Goal: Transaction & Acquisition: Obtain resource

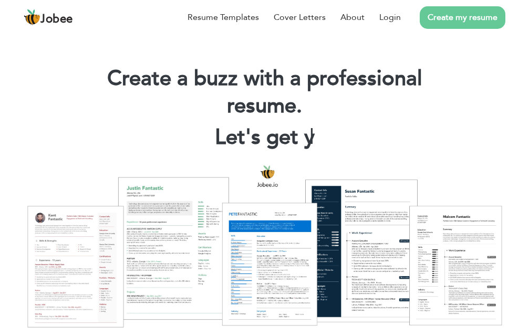
drag, startPoint x: 383, startPoint y: 15, endPoint x: 165, endPoint y: 65, distance: 224.0
click at [382, 15] on link "Login" at bounding box center [390, 17] width 22 height 13
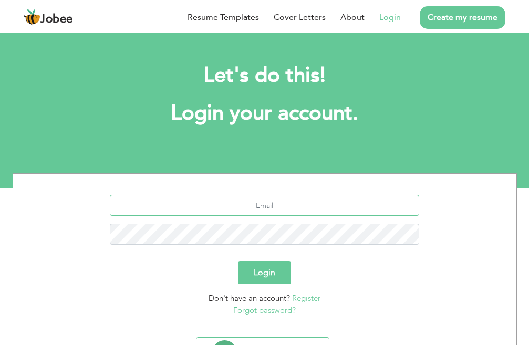
click at [293, 205] on input "text" at bounding box center [264, 205] width 309 height 21
type input "[PERSON_NAME][EMAIL_ADDRESS][DOMAIN_NAME]"
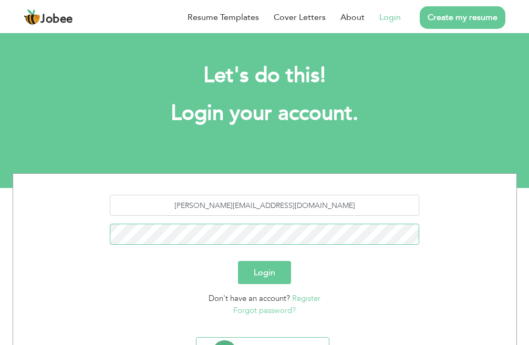
click at [238, 261] on button "Login" at bounding box center [264, 272] width 53 height 23
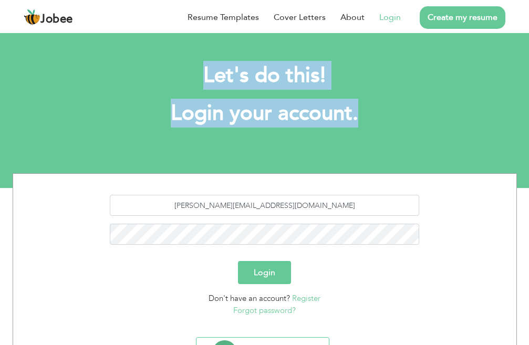
drag, startPoint x: 359, startPoint y: 113, endPoint x: 169, endPoint y: 79, distance: 193.2
click at [169, 79] on div "Let's do this! Login your account." at bounding box center [264, 99] width 366 height 97
click at [216, 73] on h2 "Let's do this!" at bounding box center [264, 75] width 351 height 27
drag, startPoint x: 205, startPoint y: 72, endPoint x: 352, endPoint y: 118, distance: 154.4
click at [352, 118] on div "Let's do this! Login your account." at bounding box center [264, 99] width 366 height 97
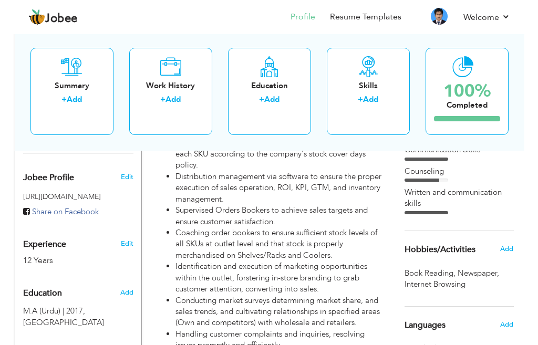
scroll to position [52, 0]
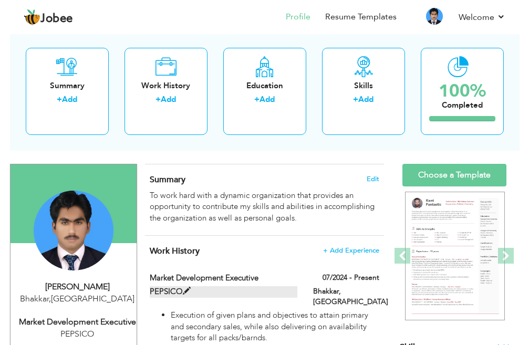
click at [189, 290] on span at bounding box center [187, 291] width 8 height 8
type input "Market Development Executive"
type input "PEPSICO"
type input "07/2024"
type input "Pakistan"
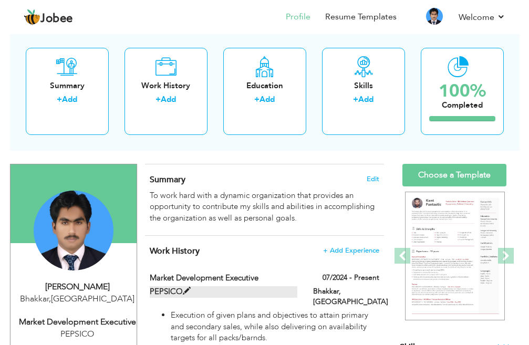
type input "Bhakkar"
checkbox input "true"
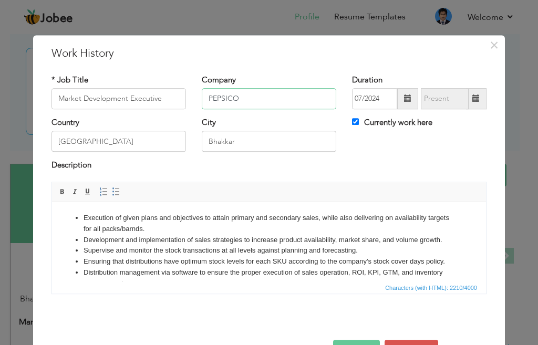
drag, startPoint x: 240, startPoint y: 97, endPoint x: 278, endPoint y: 13, distance: 92.1
click at [240, 97] on input "PEPSICO" at bounding box center [269, 98] width 134 height 21
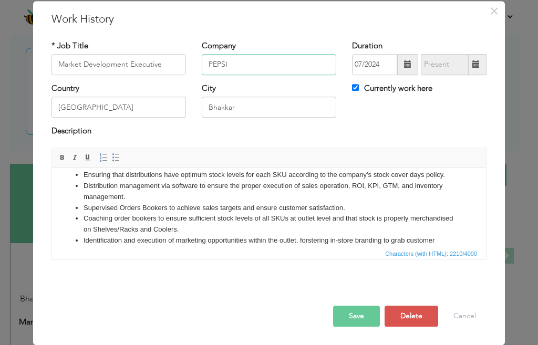
type input "PEPSI"
click at [350, 319] on button "Save" at bounding box center [356, 316] width 47 height 21
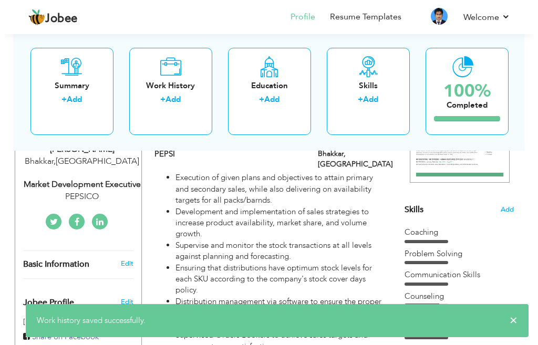
scroll to position [210, 0]
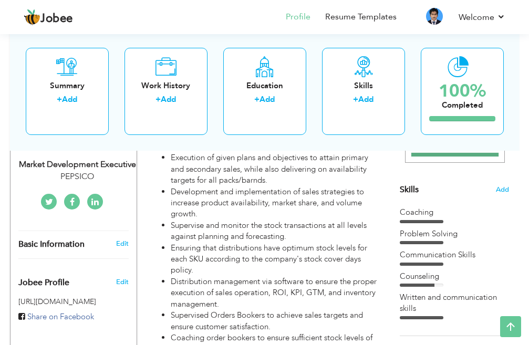
click at [84, 172] on div "PEPSICO" at bounding box center [77, 177] width 119 height 12
type input "Mubbashar"
type input "Abbas"
type input "03329145914"
select select "number:166"
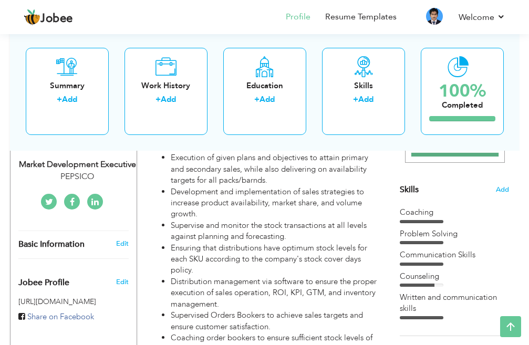
type input "Bhakkar"
select select "number:14"
type input "PEPSICO"
type input "Market Development Executive"
type input "Mubbashar Abbas"
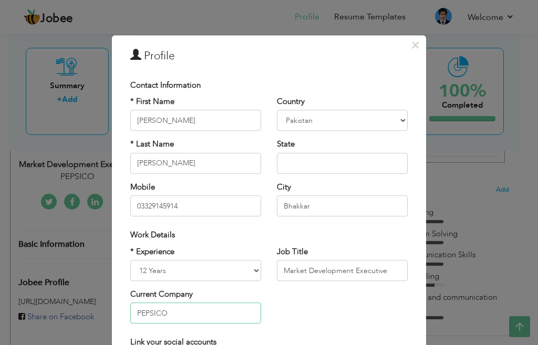
click at [166, 314] on input "PEPSICO" at bounding box center [195, 313] width 131 height 21
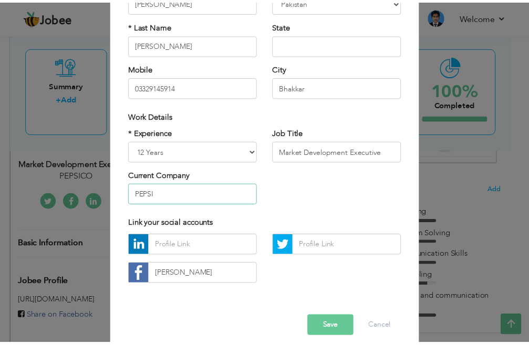
scroll to position [130, 0]
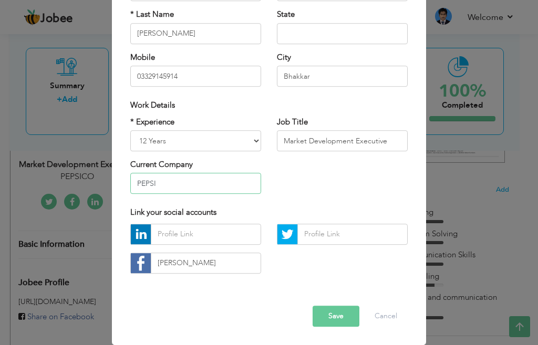
type input "PEPSI"
click at [331, 307] on button "Save" at bounding box center [335, 316] width 47 height 21
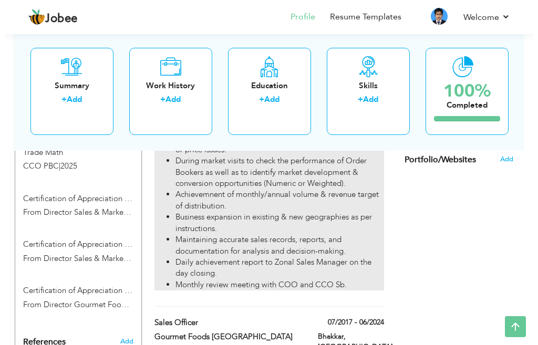
scroll to position [682, 0]
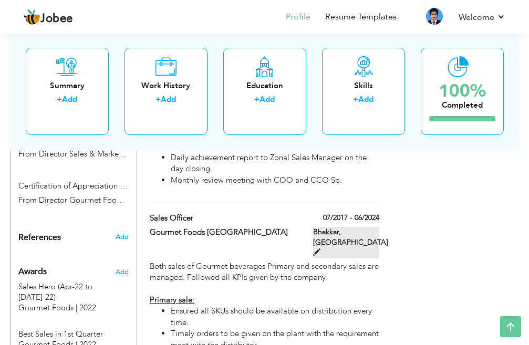
click at [320, 248] on span at bounding box center [316, 251] width 7 height 7
type input "Sales Officer"
type input "Gourmet Foods Pakistan"
type input "07/2017"
type input "06/2024"
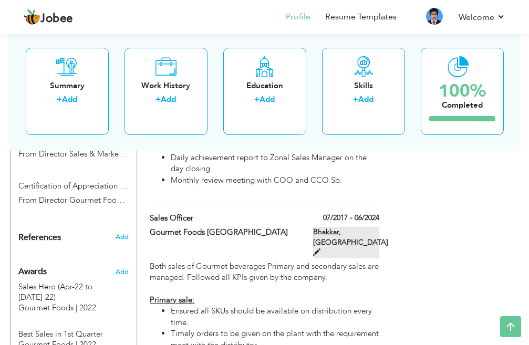
checkbox input "false"
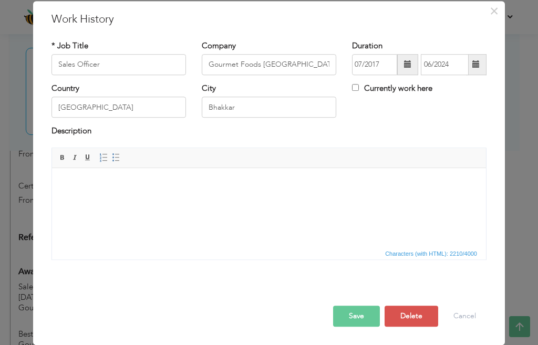
scroll to position [0, 0]
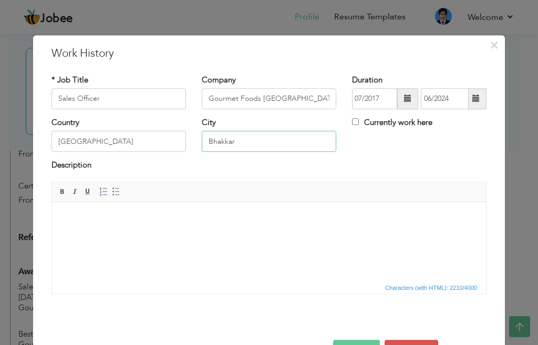
click at [244, 143] on input "Bhakkar" at bounding box center [269, 141] width 134 height 21
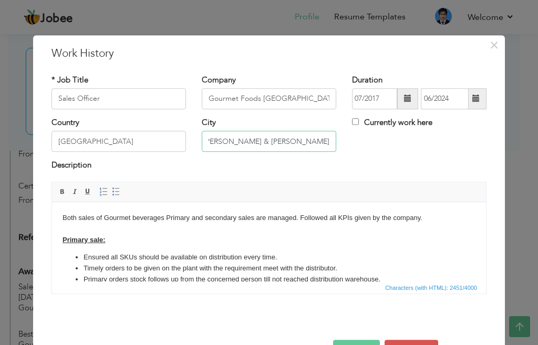
scroll to position [34, 0]
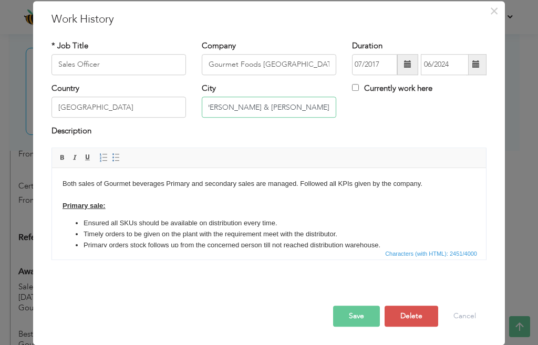
type input "Bhakkar, Chowk Azam & Chowk Sarwar Shaheed"
click at [353, 307] on button "Save" at bounding box center [356, 316] width 47 height 21
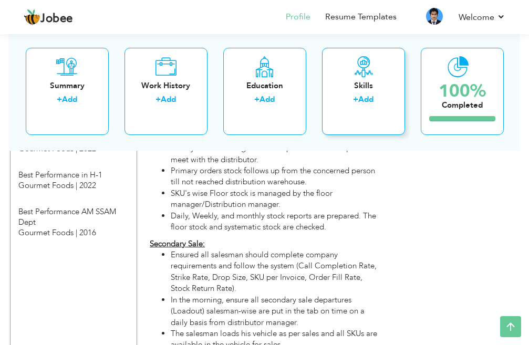
scroll to position [563, 0]
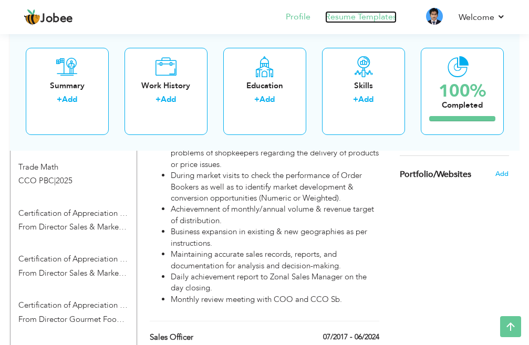
click at [374, 11] on link "Resume Templates" at bounding box center [360, 17] width 71 height 12
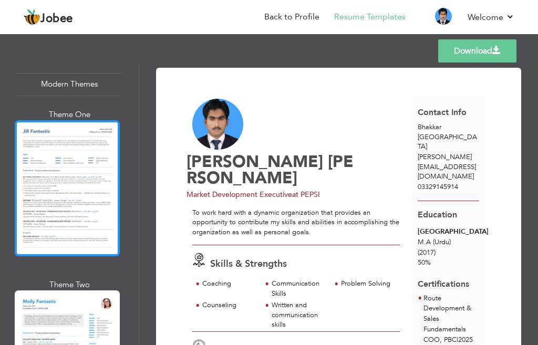
scroll to position [1050, 0]
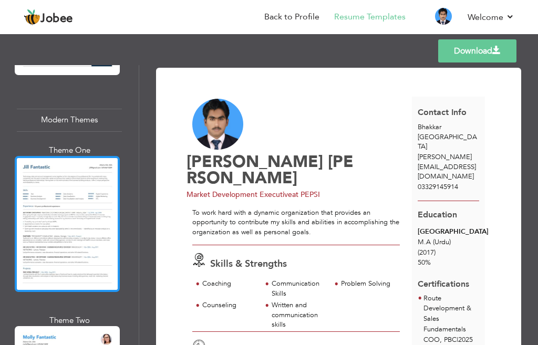
click at [85, 201] on div at bounding box center [67, 223] width 105 height 135
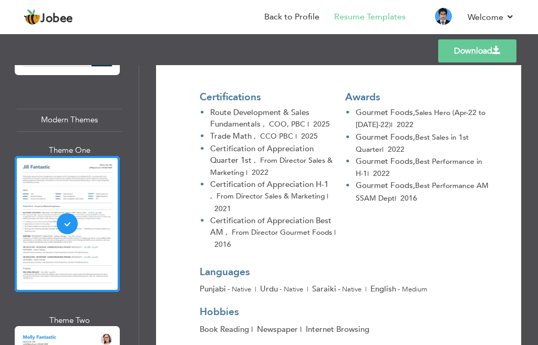
scroll to position [1996, 0]
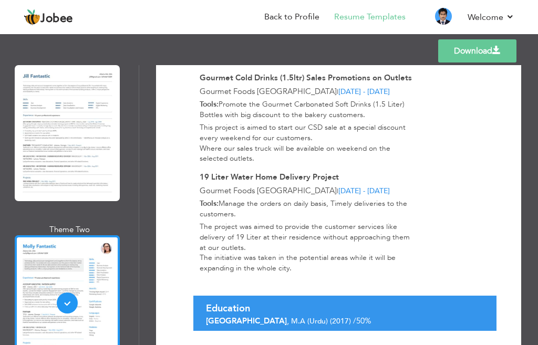
scroll to position [1155, 0]
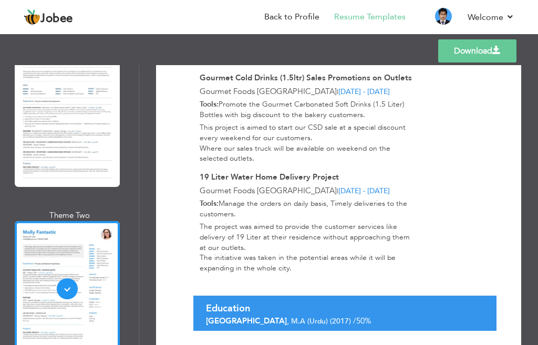
drag, startPoint x: 488, startPoint y: 47, endPoint x: 432, endPoint y: 80, distance: 65.0
click at [488, 47] on link "Download" at bounding box center [477, 50] width 78 height 23
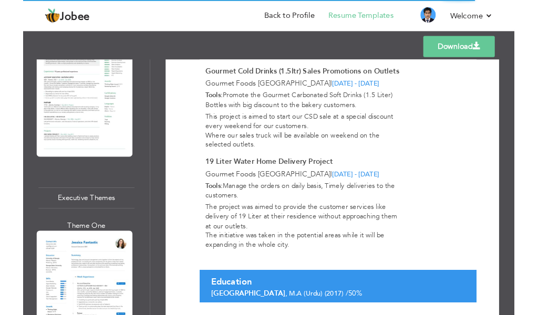
scroll to position [1732, 0]
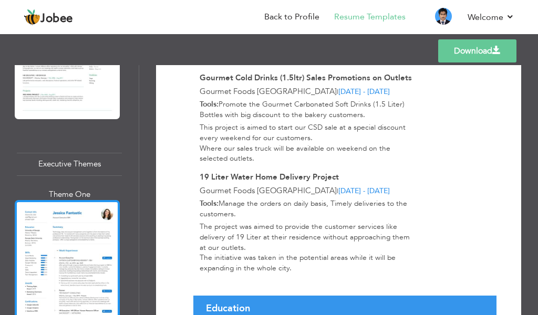
click at [78, 204] on div at bounding box center [67, 267] width 105 height 135
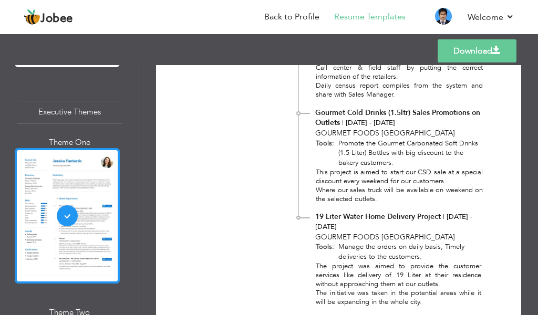
scroll to position [1785, 0]
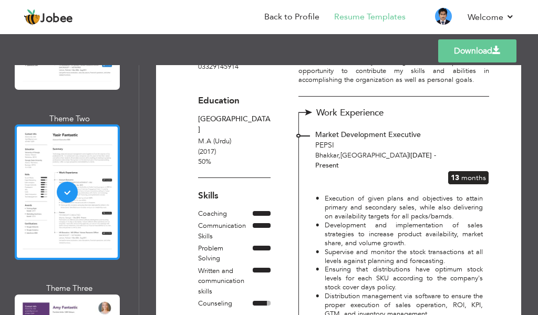
scroll to position [1995, 0]
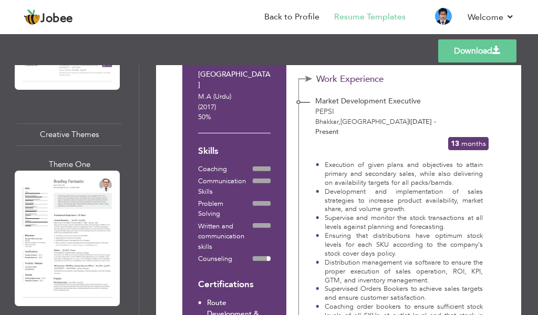
scroll to position [2677, 0]
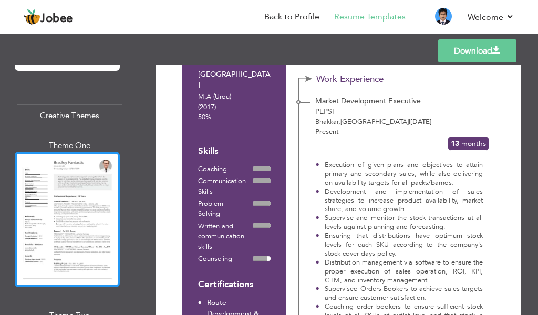
click at [72, 173] on div at bounding box center [67, 219] width 105 height 135
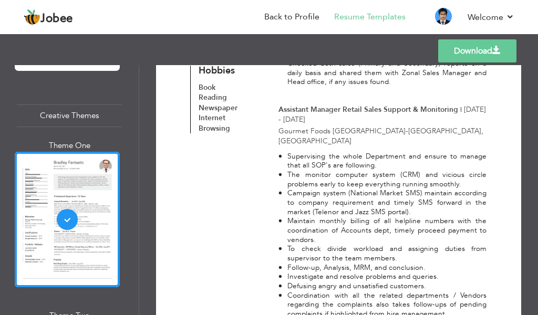
scroll to position [1155, 0]
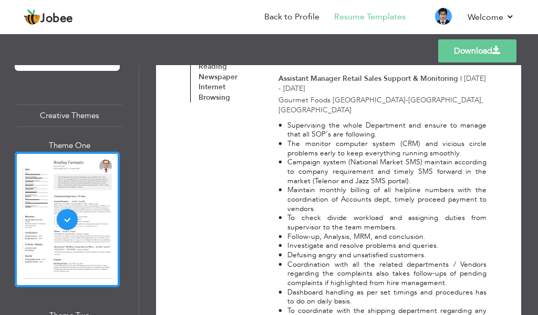
click at [470, 48] on link "Download" at bounding box center [477, 50] width 78 height 23
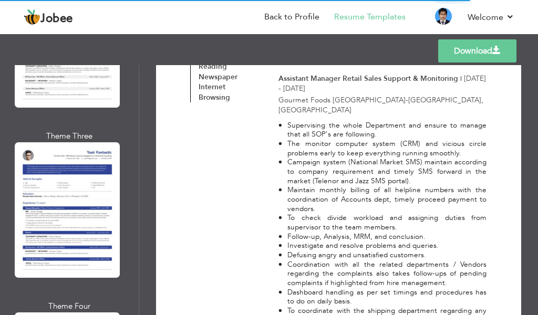
scroll to position [4296, 0]
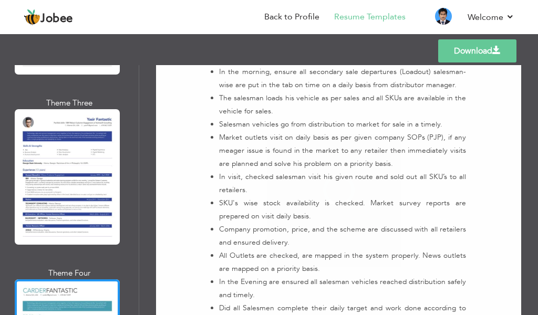
scroll to position [0, 0]
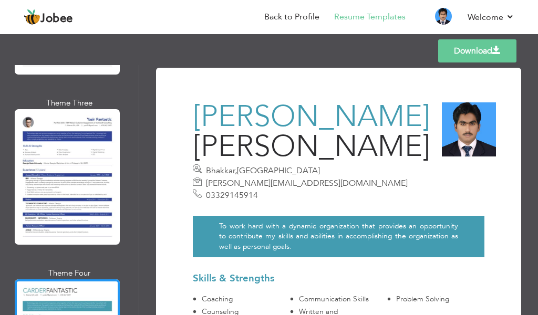
click at [75, 109] on div at bounding box center [67, 176] width 105 height 135
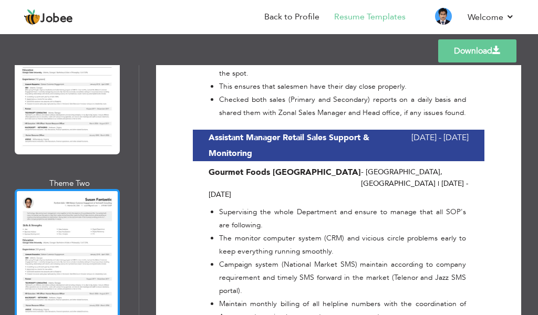
scroll to position [4034, 0]
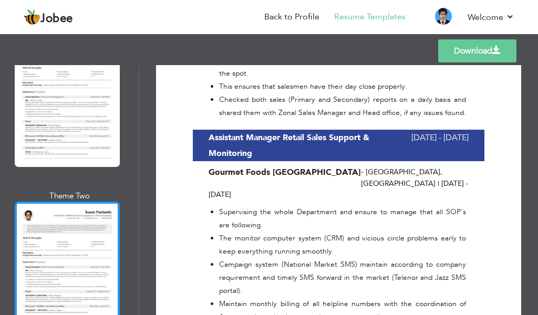
click at [73, 202] on div at bounding box center [67, 269] width 105 height 135
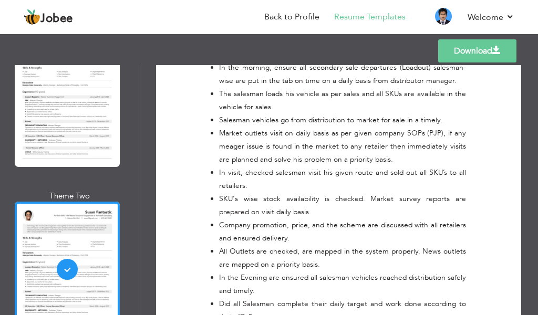
scroll to position [1312, 0]
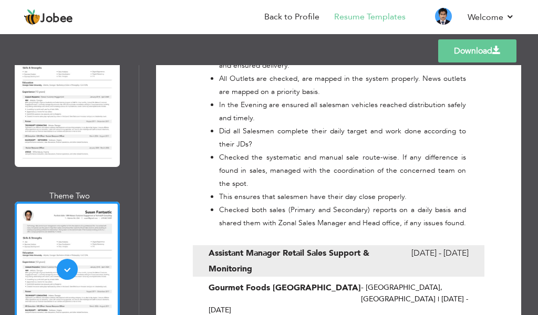
click at [467, 54] on link "Download" at bounding box center [477, 50] width 78 height 23
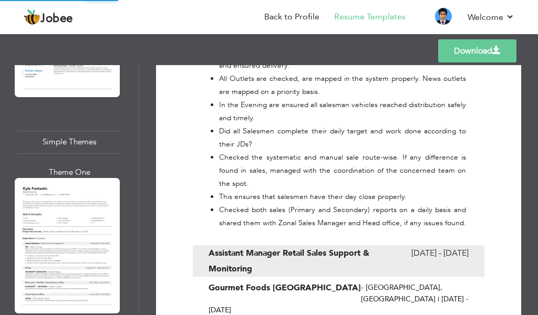
scroll to position [3824, 0]
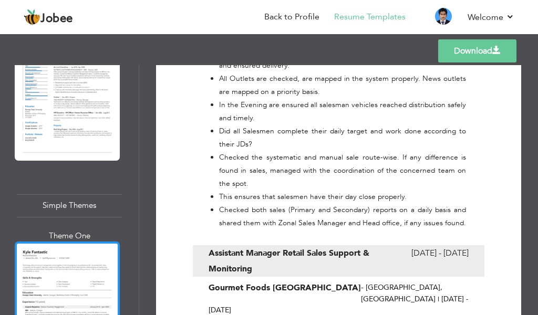
click at [69, 241] on div at bounding box center [67, 308] width 105 height 135
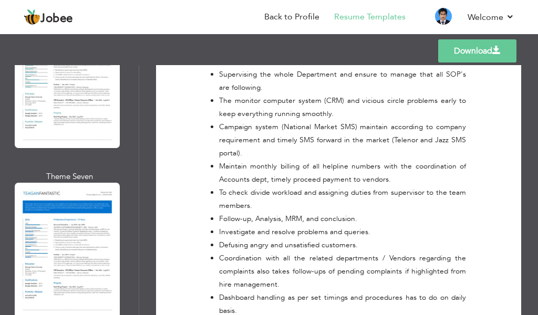
scroll to position [3614, 0]
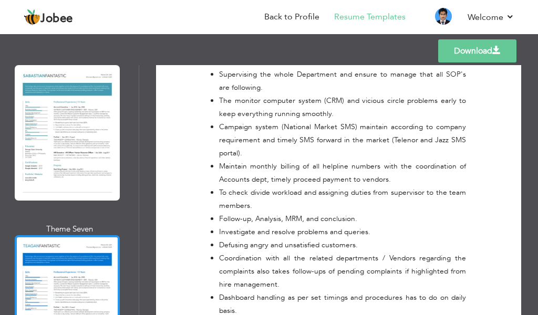
click at [73, 235] on div at bounding box center [67, 302] width 105 height 135
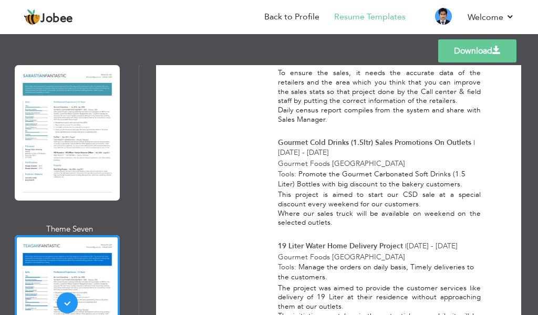
scroll to position [1888, 0]
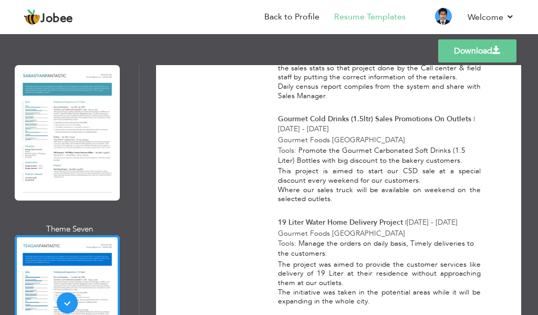
click at [462, 50] on link "Download" at bounding box center [477, 50] width 78 height 23
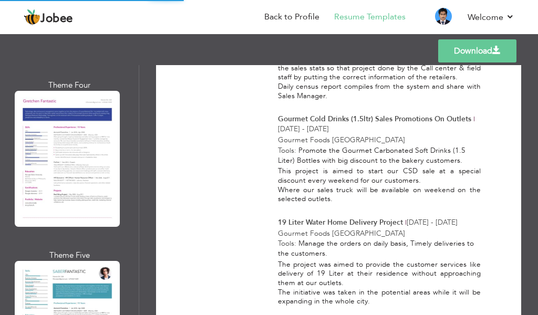
scroll to position [3246, 0]
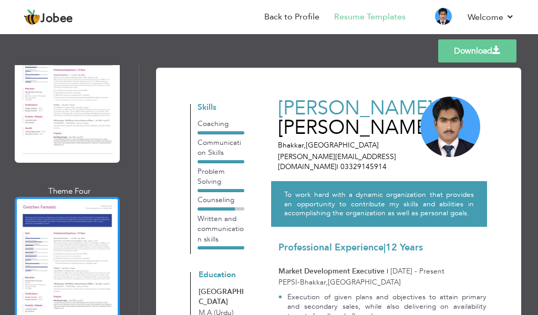
scroll to position [3141, 0]
click at [60, 197] on div at bounding box center [67, 264] width 105 height 135
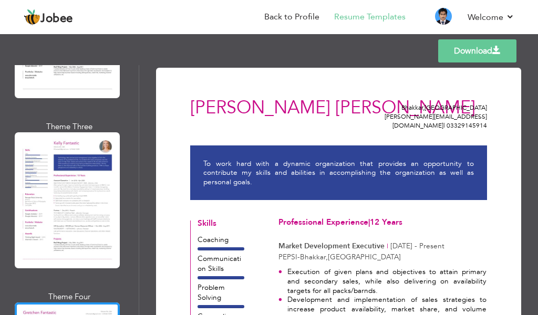
scroll to position [2984, 0]
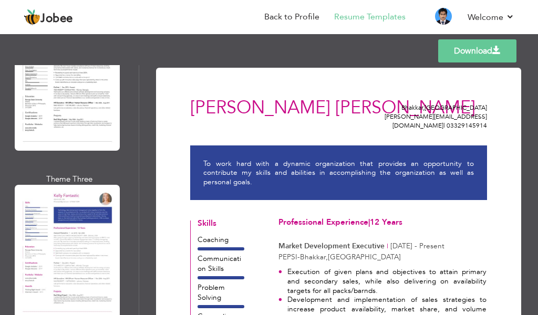
click at [86, 185] on div at bounding box center [67, 252] width 105 height 135
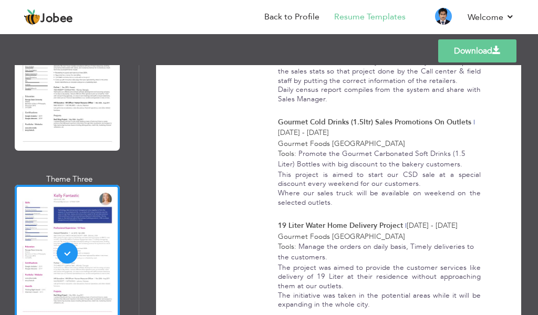
scroll to position [1894, 0]
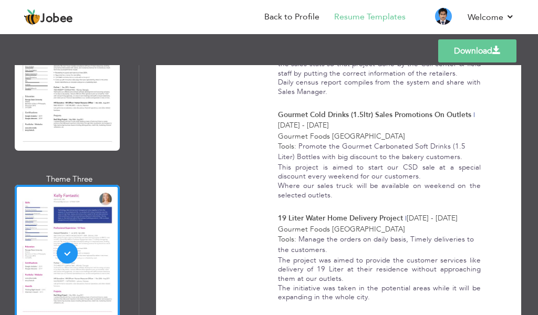
click at [458, 47] on link "Download" at bounding box center [477, 50] width 78 height 23
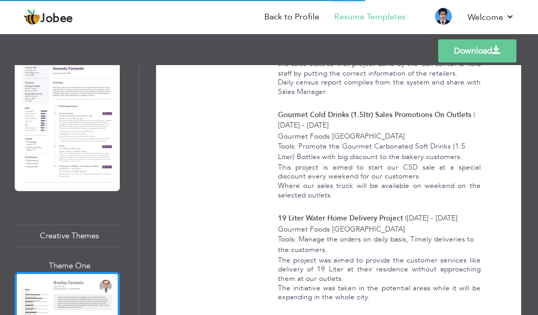
scroll to position [2511, 0]
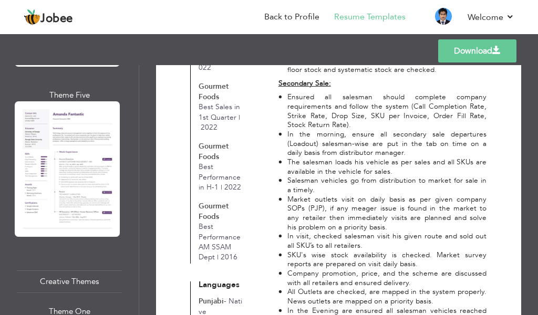
scroll to position [892, 0]
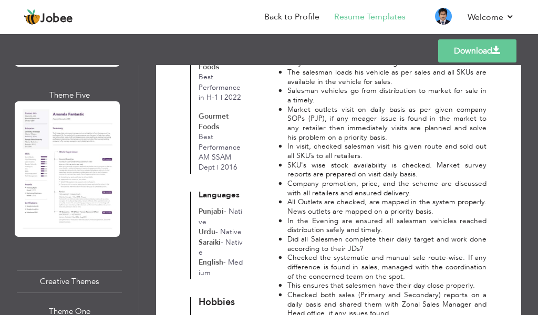
click at [456, 48] on link "Download" at bounding box center [477, 50] width 78 height 23
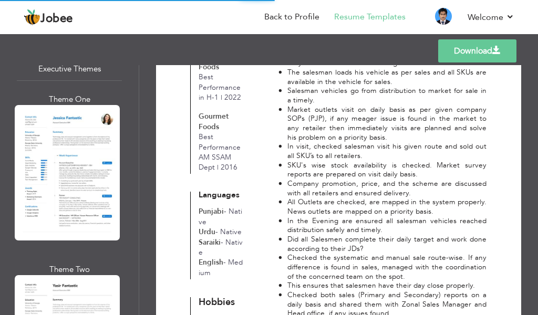
scroll to position [1829, 0]
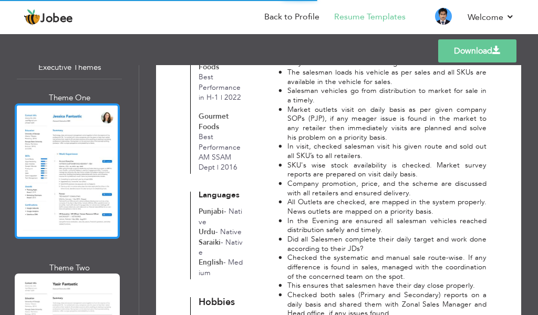
click at [82, 127] on div at bounding box center [67, 170] width 105 height 135
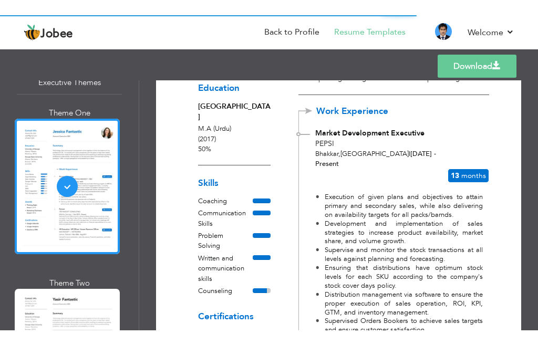
scroll to position [157, 0]
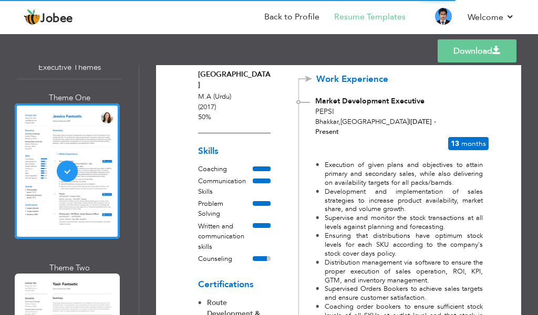
drag, startPoint x: 477, startPoint y: 52, endPoint x: 461, endPoint y: 54, distance: 15.8
click at [477, 52] on link "Download" at bounding box center [476, 50] width 79 height 23
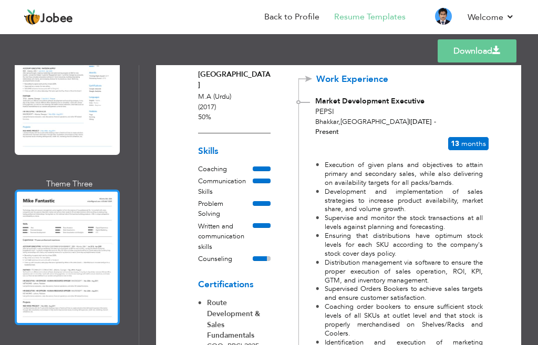
scroll to position [1304, 0]
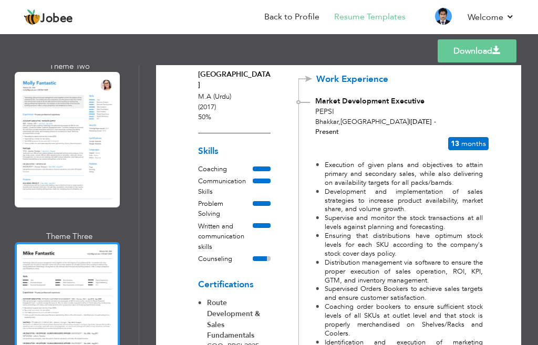
click at [87, 265] on div at bounding box center [67, 309] width 105 height 135
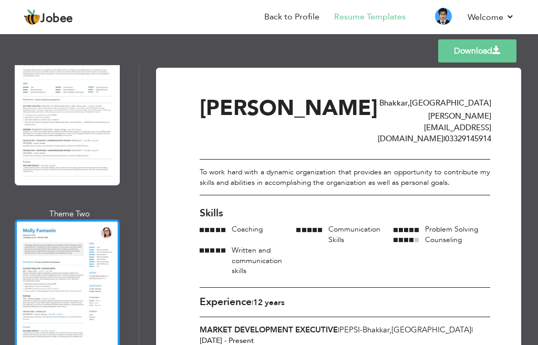
scroll to position [1147, 0]
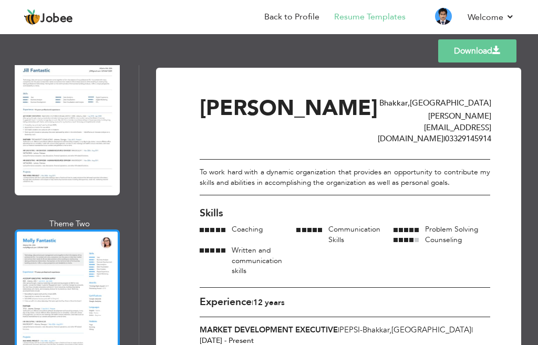
click at [70, 254] on div at bounding box center [67, 296] width 105 height 135
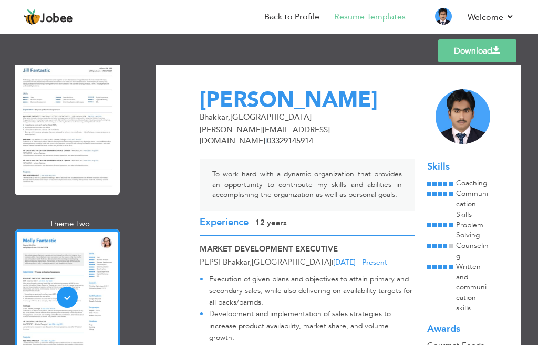
scroll to position [0, 0]
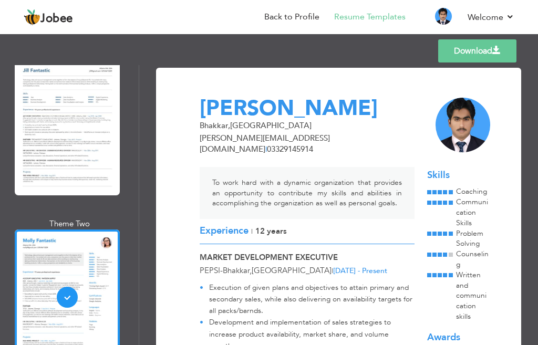
click at [485, 41] on link "Download" at bounding box center [477, 50] width 78 height 23
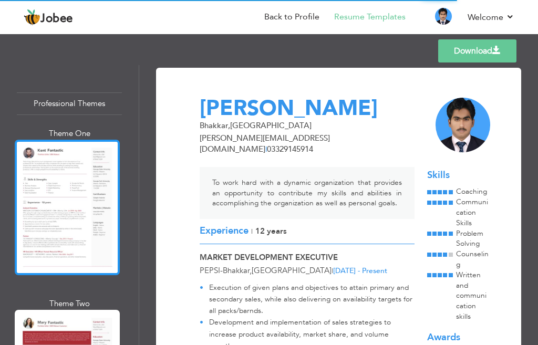
click at [67, 193] on div at bounding box center [67, 207] width 105 height 135
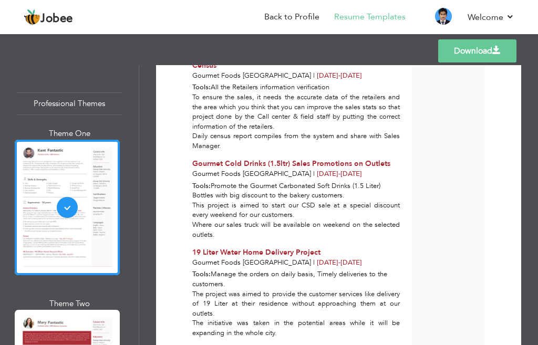
scroll to position [1919, 0]
